Goal: Find contact information: Find contact information

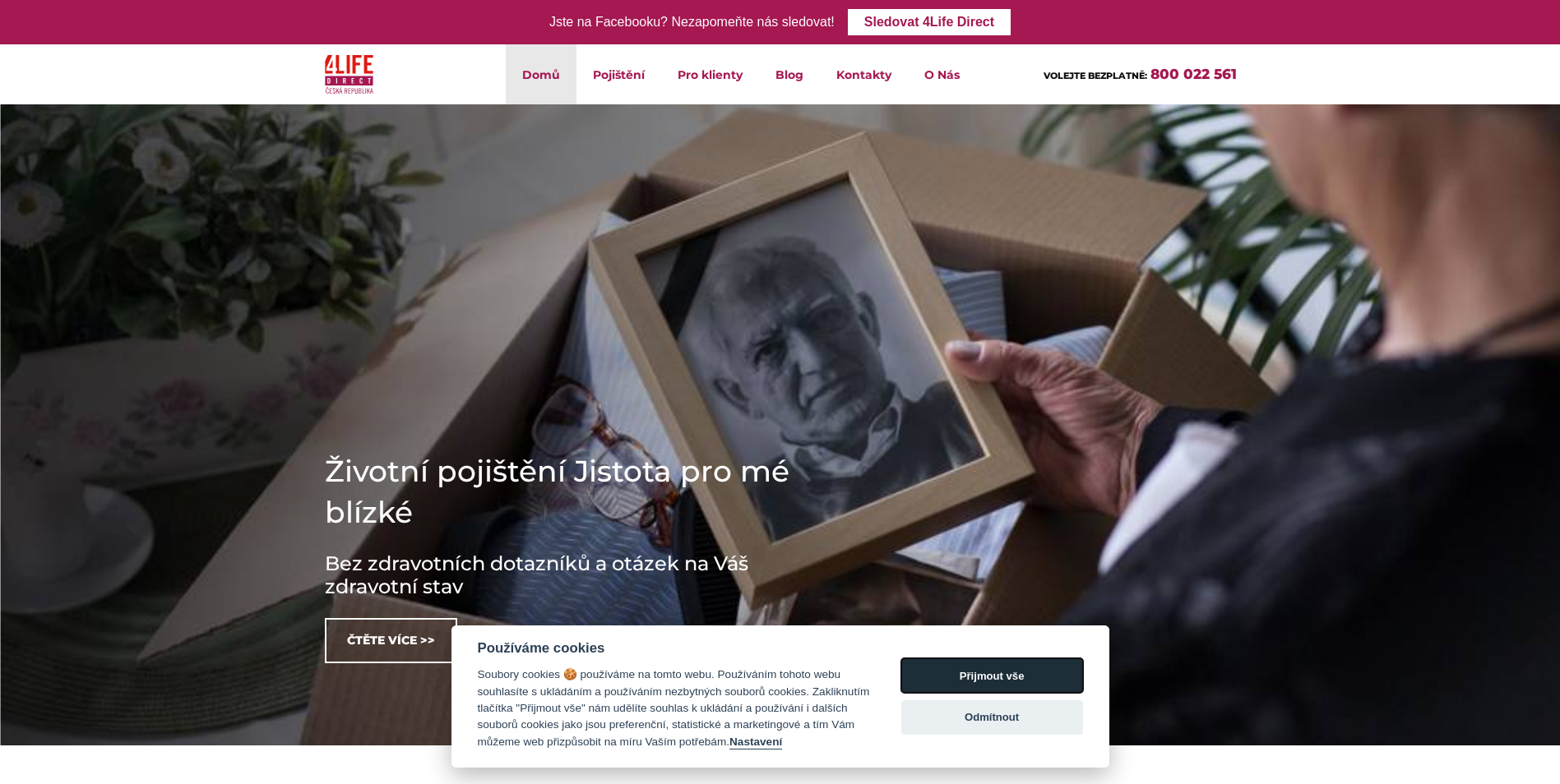
click at [1003, 666] on button "Přijmout vše" at bounding box center [992, 676] width 182 height 35
checkbox input "true"
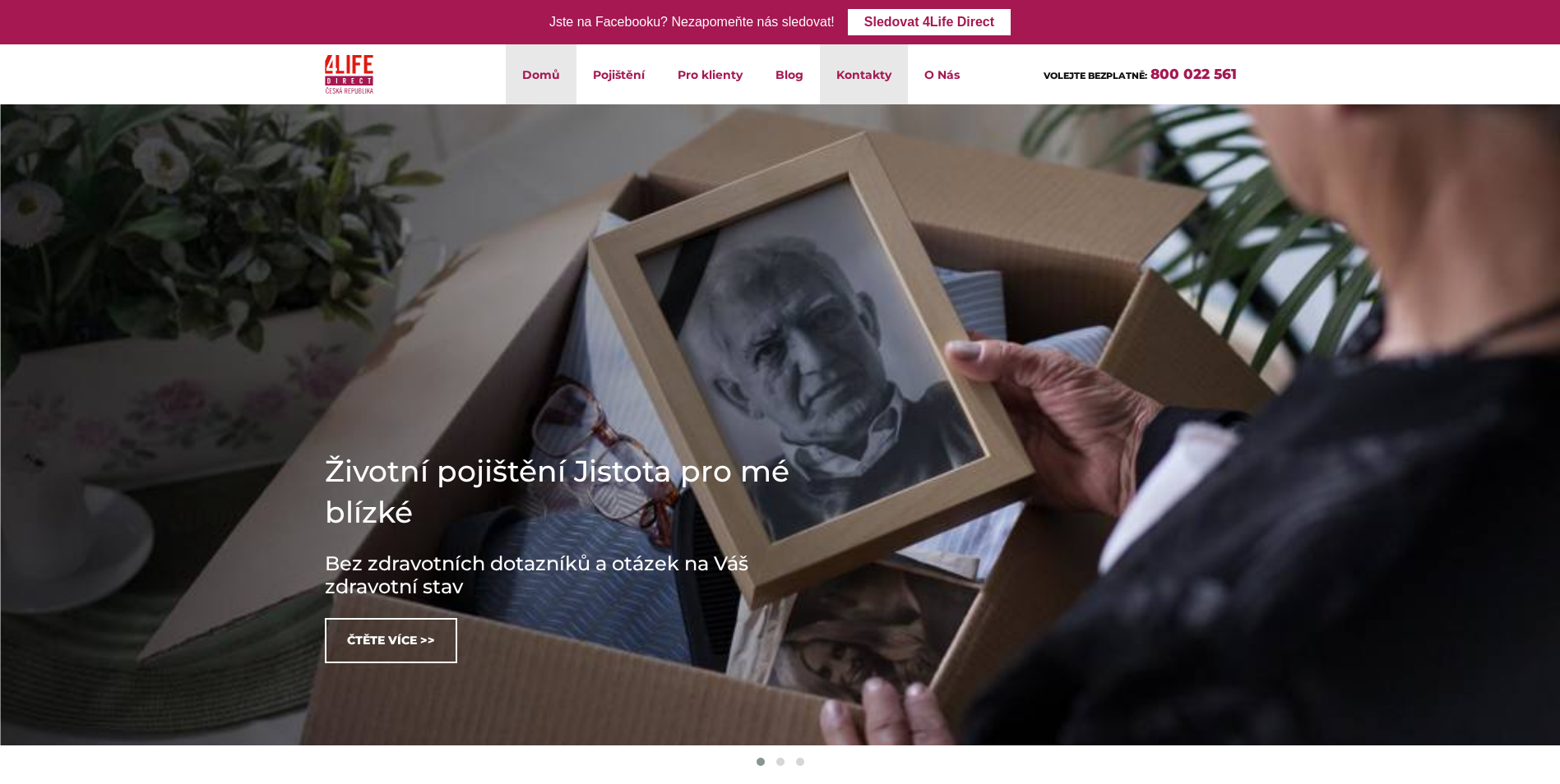
click at [867, 76] on link "Kontakty" at bounding box center [863, 74] width 88 height 60
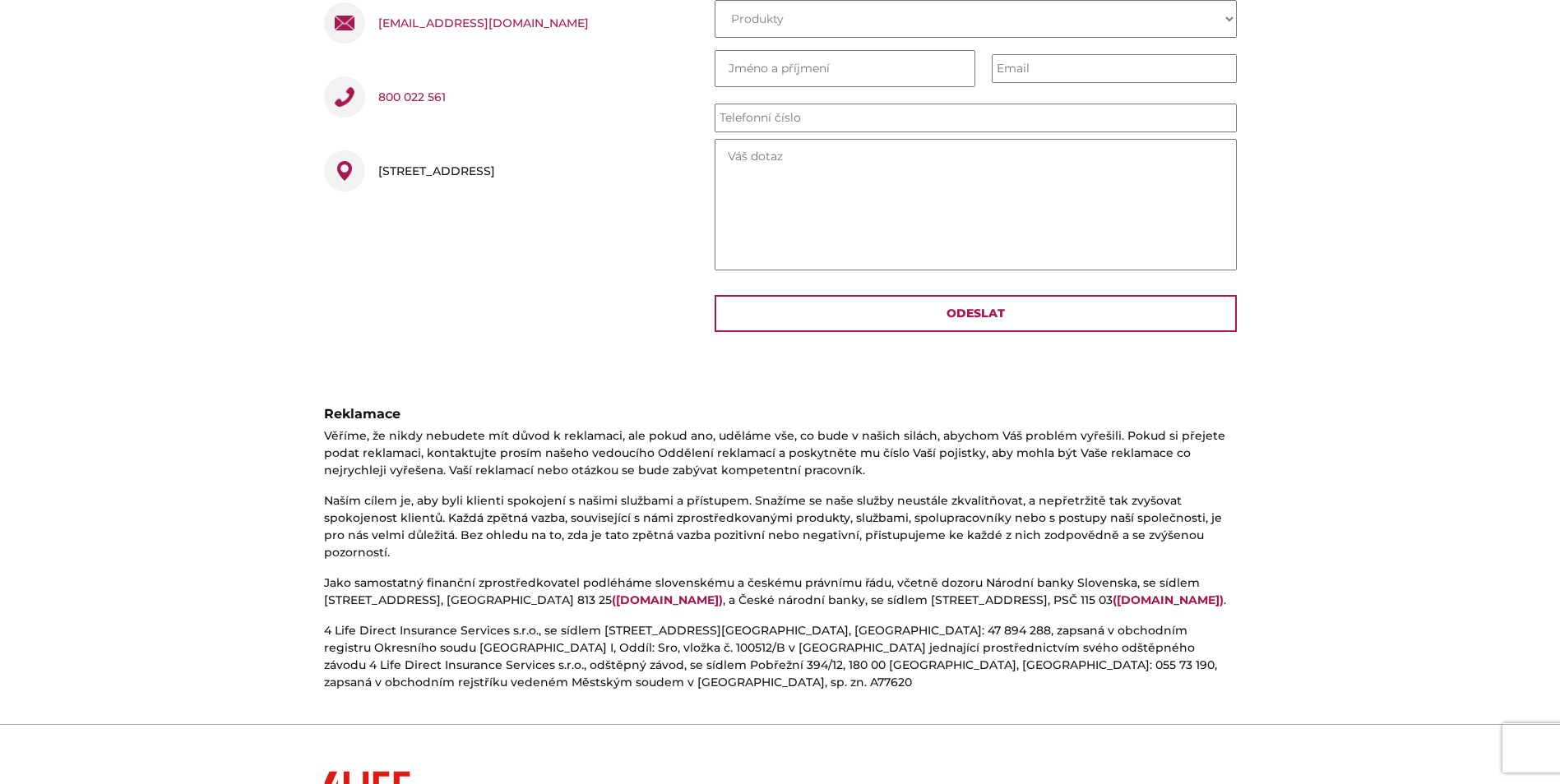
scroll to position [812, 0]
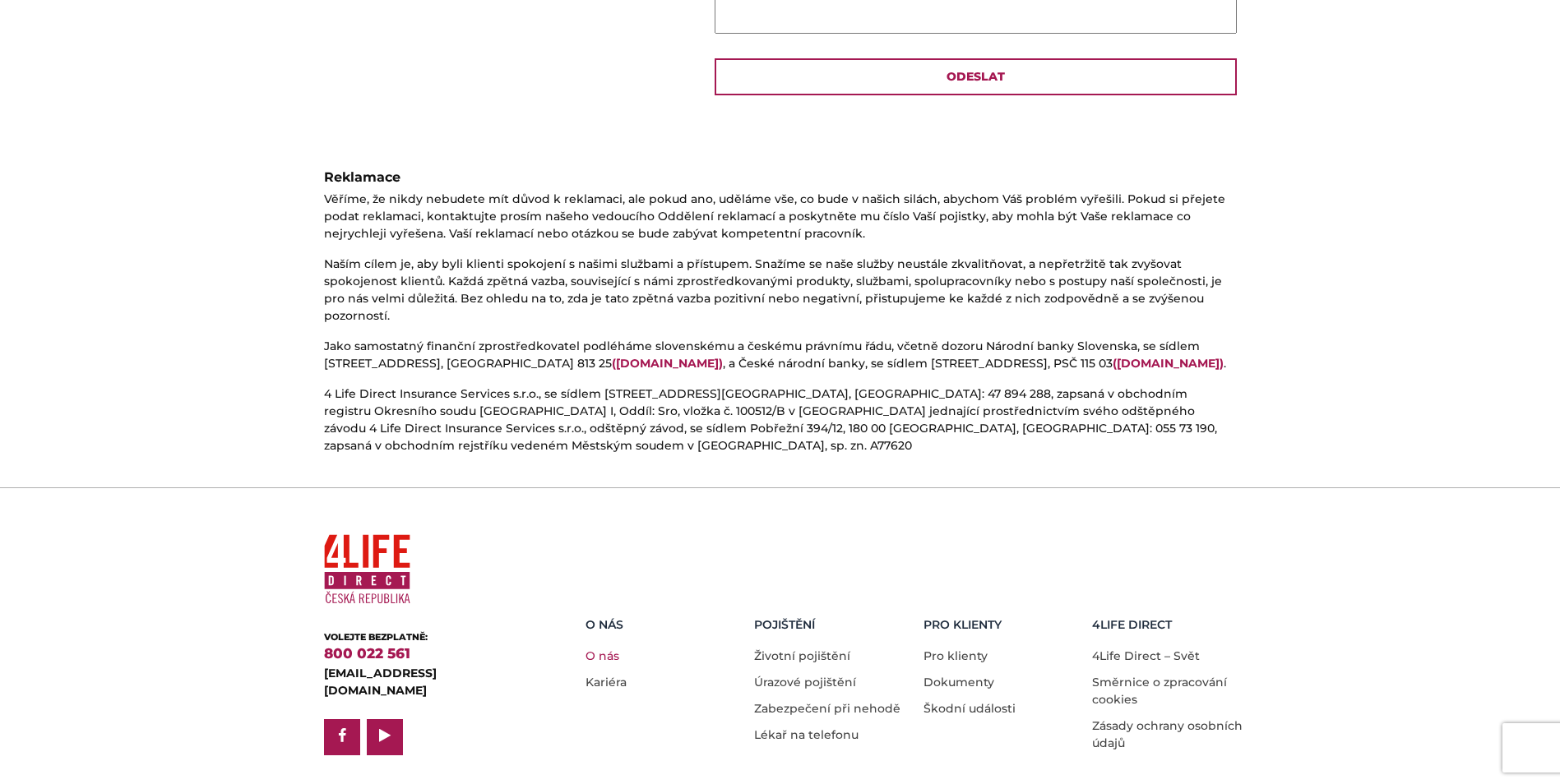
click at [590, 649] on link "O nás" at bounding box center [602, 656] width 34 height 14
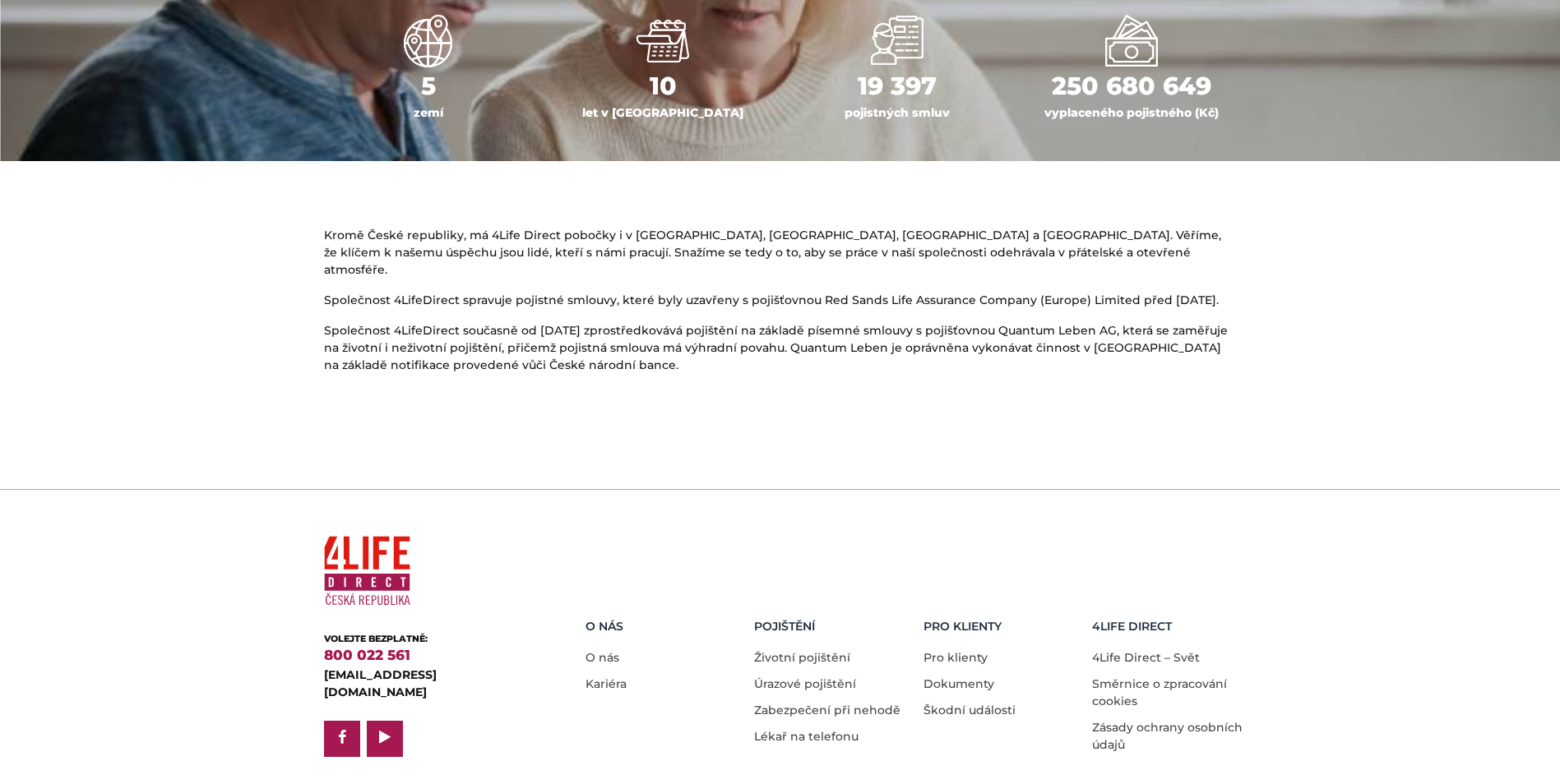
scroll to position [876, 0]
